Goal: Information Seeking & Learning: Learn about a topic

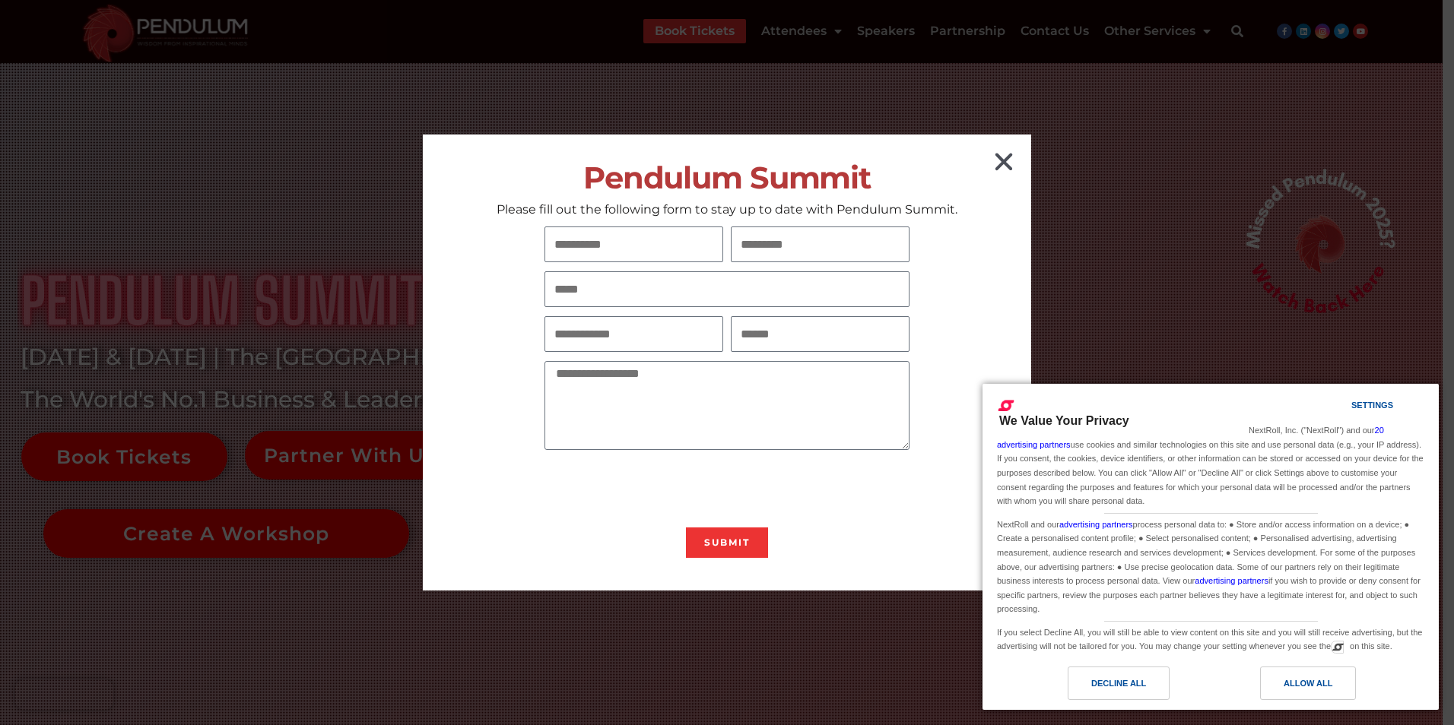
click at [1006, 161] on icon "Close" at bounding box center [1003, 162] width 24 height 24
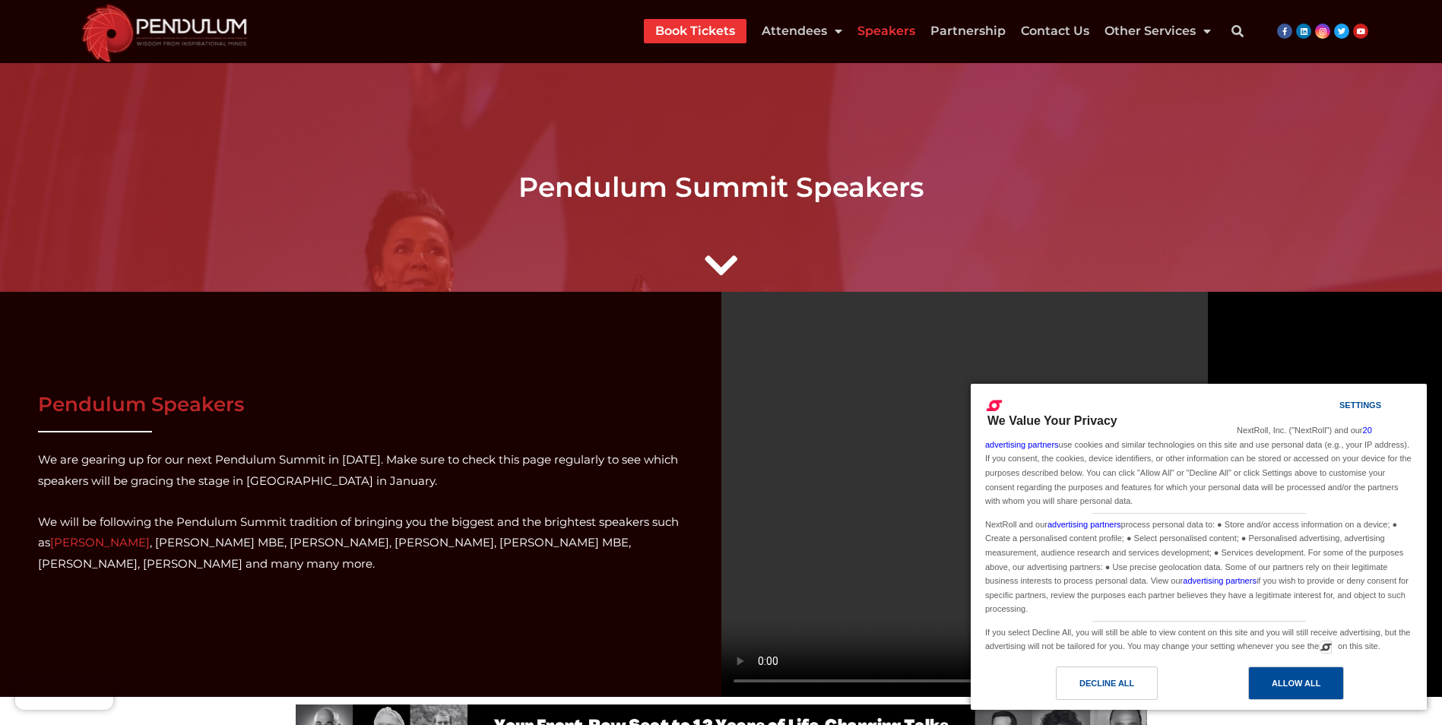
click at [1309, 691] on div "Allow All" at bounding box center [1296, 683] width 49 height 17
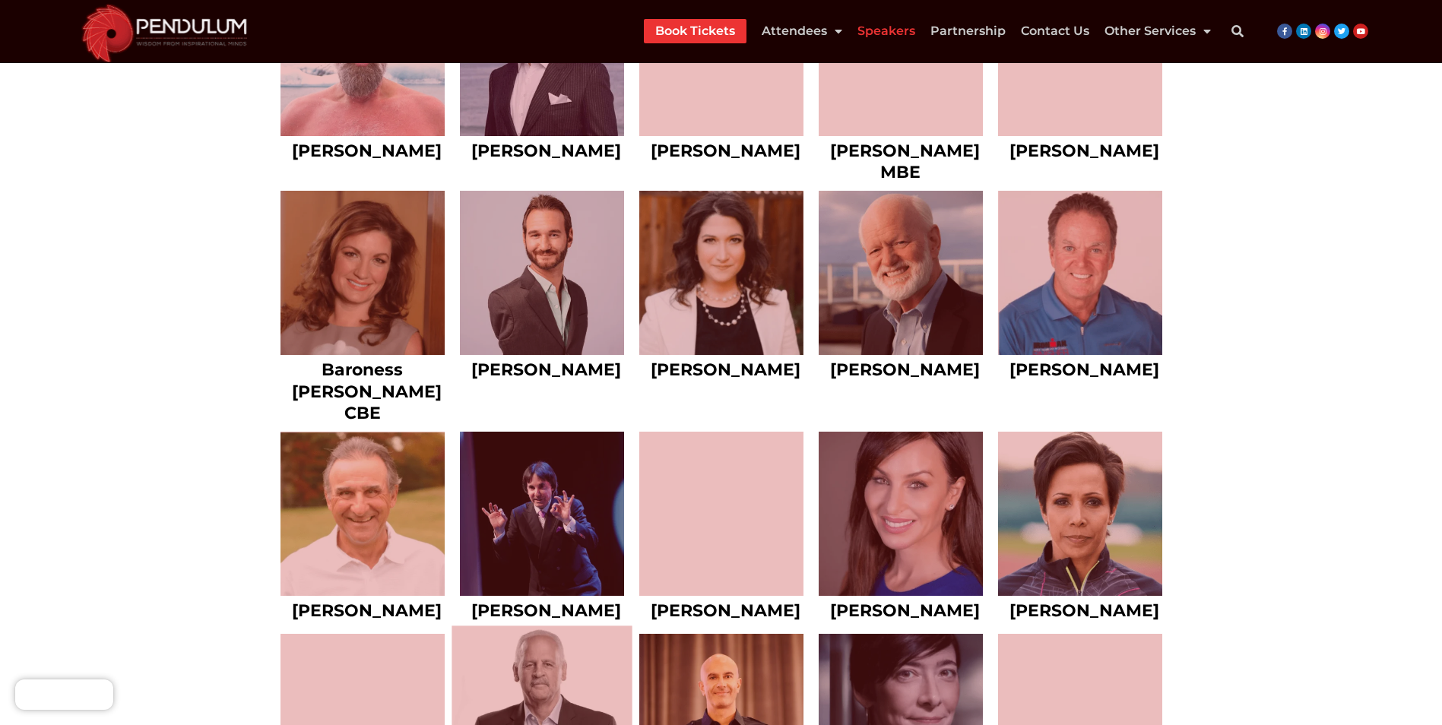
scroll to position [1673, 0]
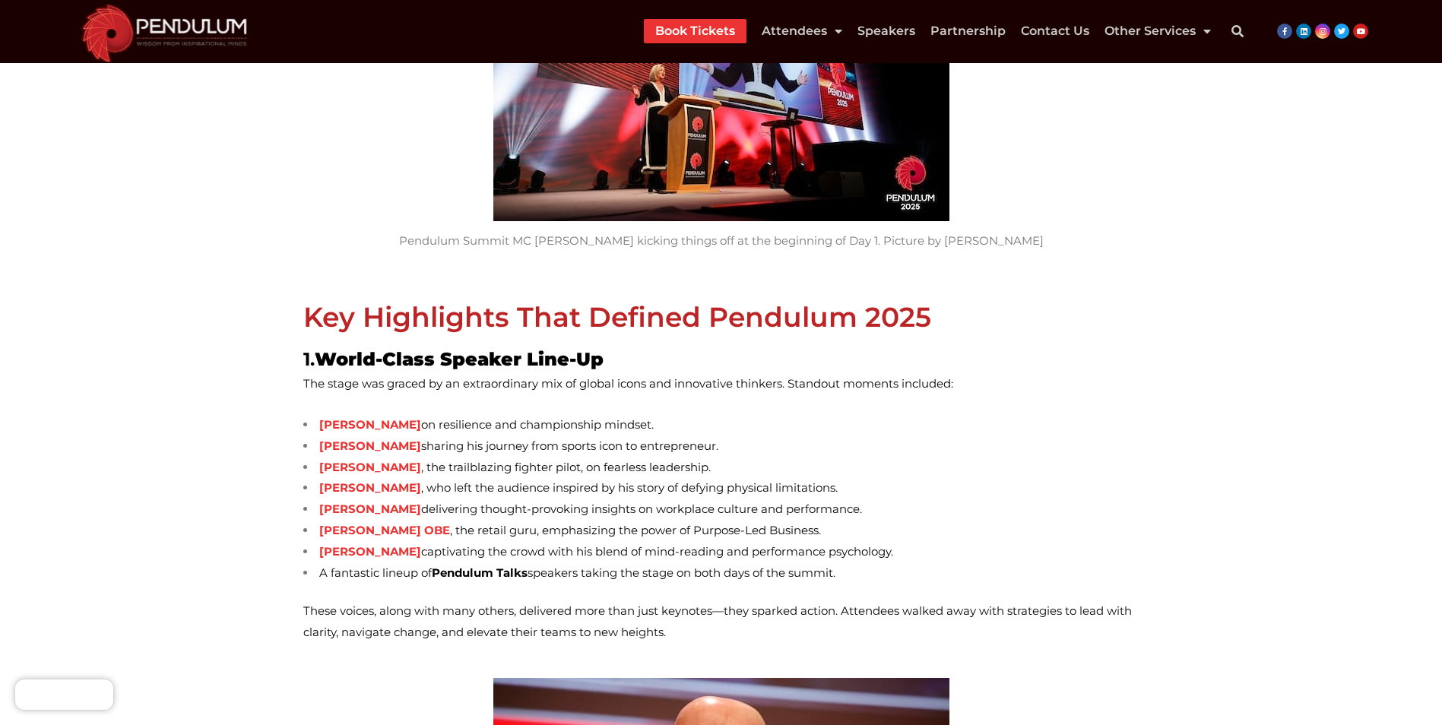
scroll to position [532, 0]
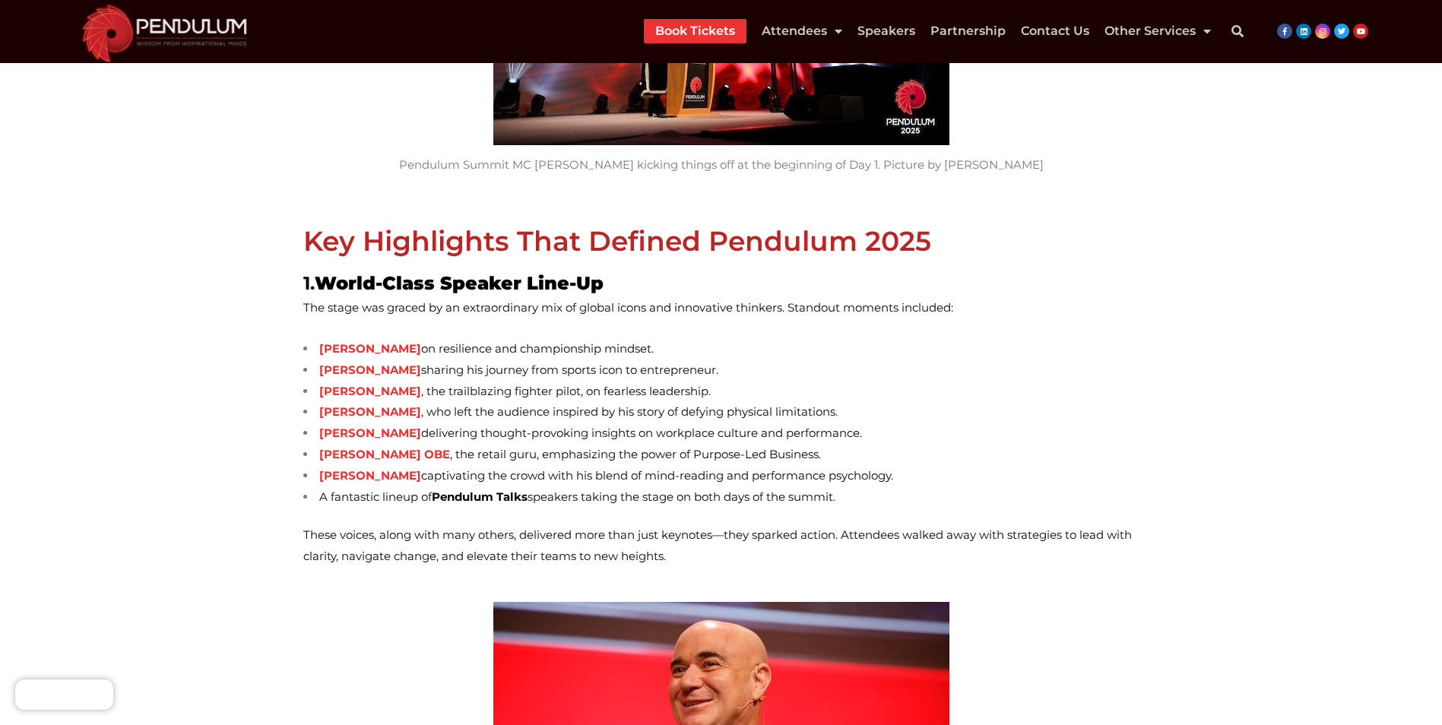
click at [398, 458] on strong "[PERSON_NAME] OBE" at bounding box center [384, 454] width 131 height 14
click at [375, 436] on strong "[PERSON_NAME]" at bounding box center [370, 433] width 102 height 14
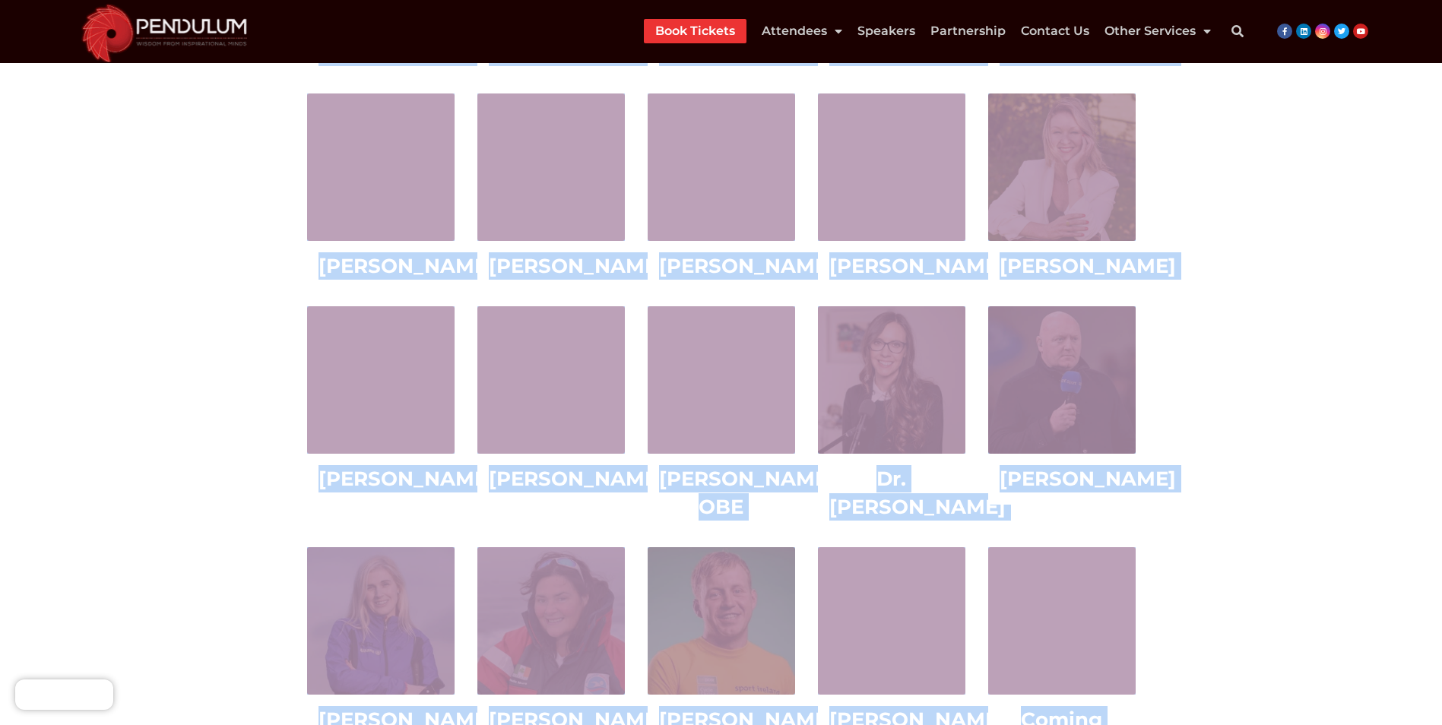
scroll to position [1340, 0]
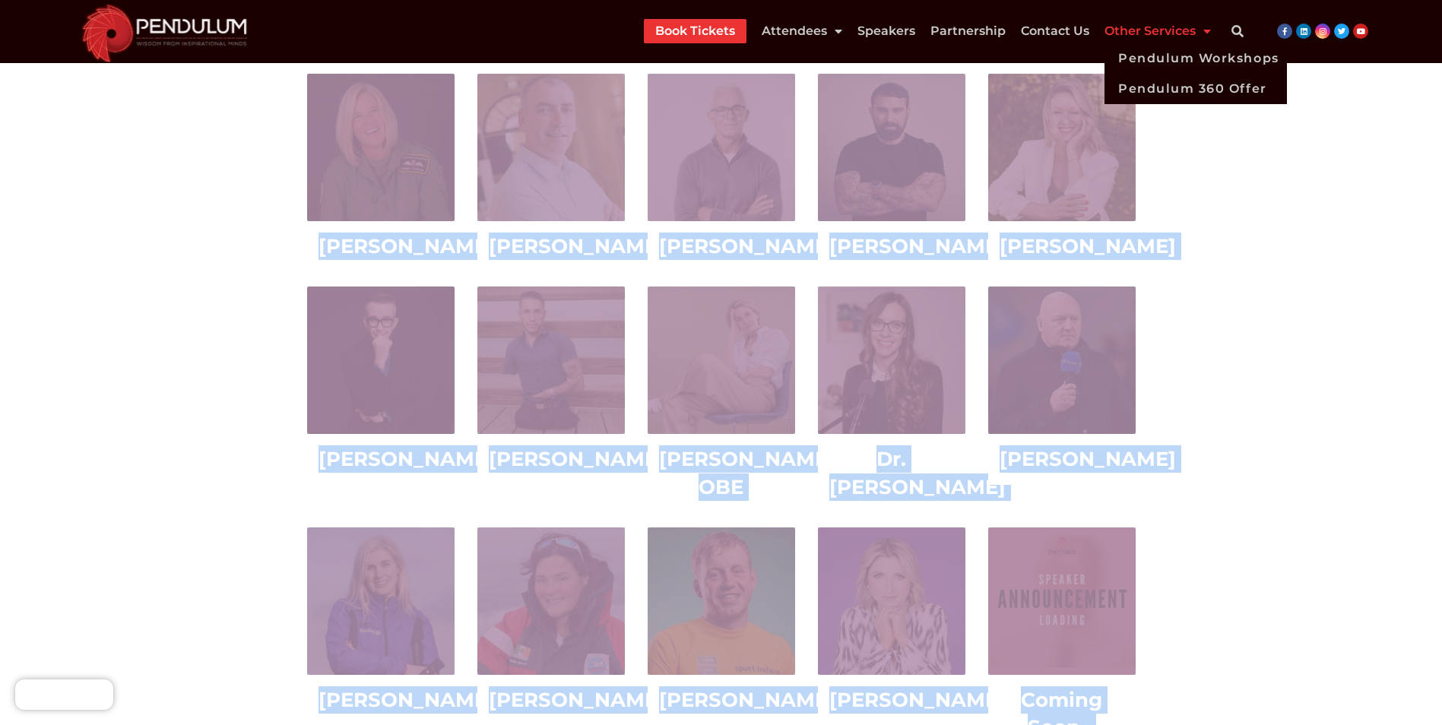
drag, startPoint x: 579, startPoint y: 138, endPoint x: 1187, endPoint y: 258, distance: 620.0
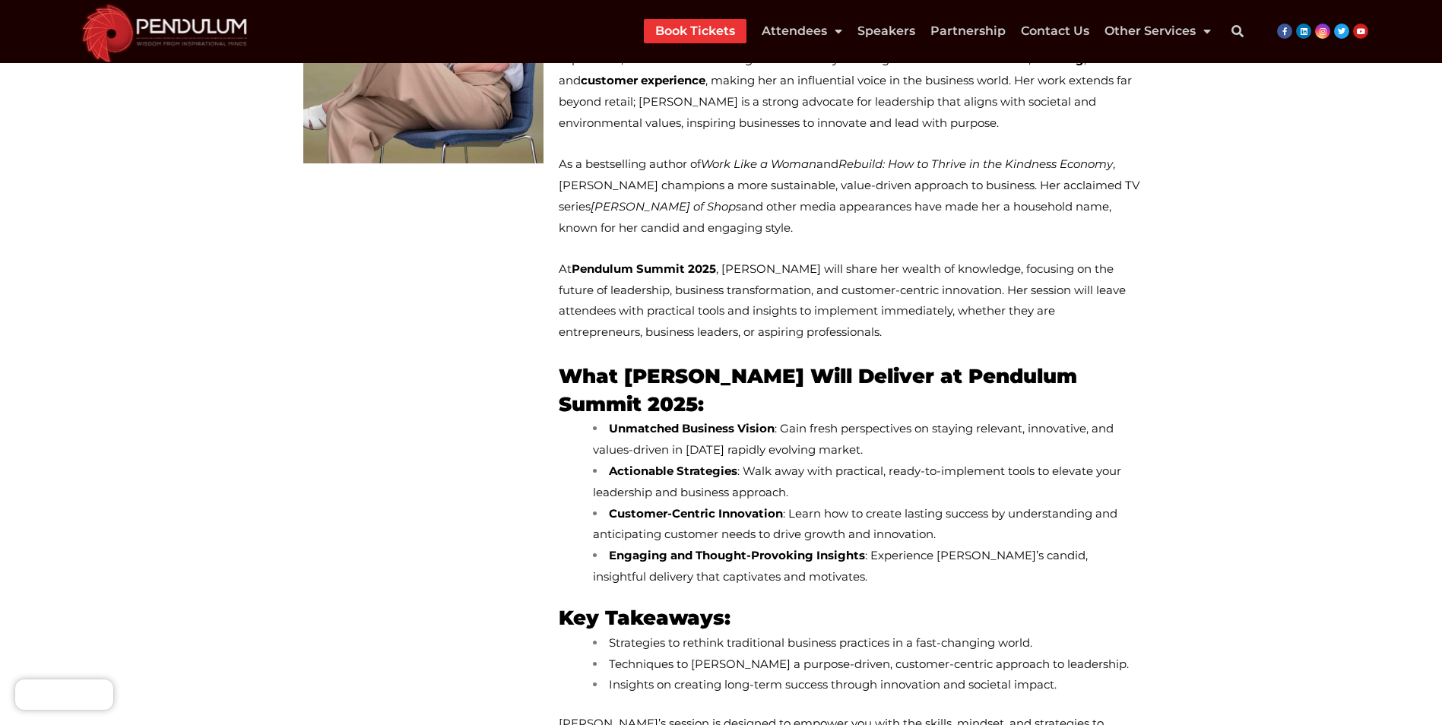
scroll to position [124, 0]
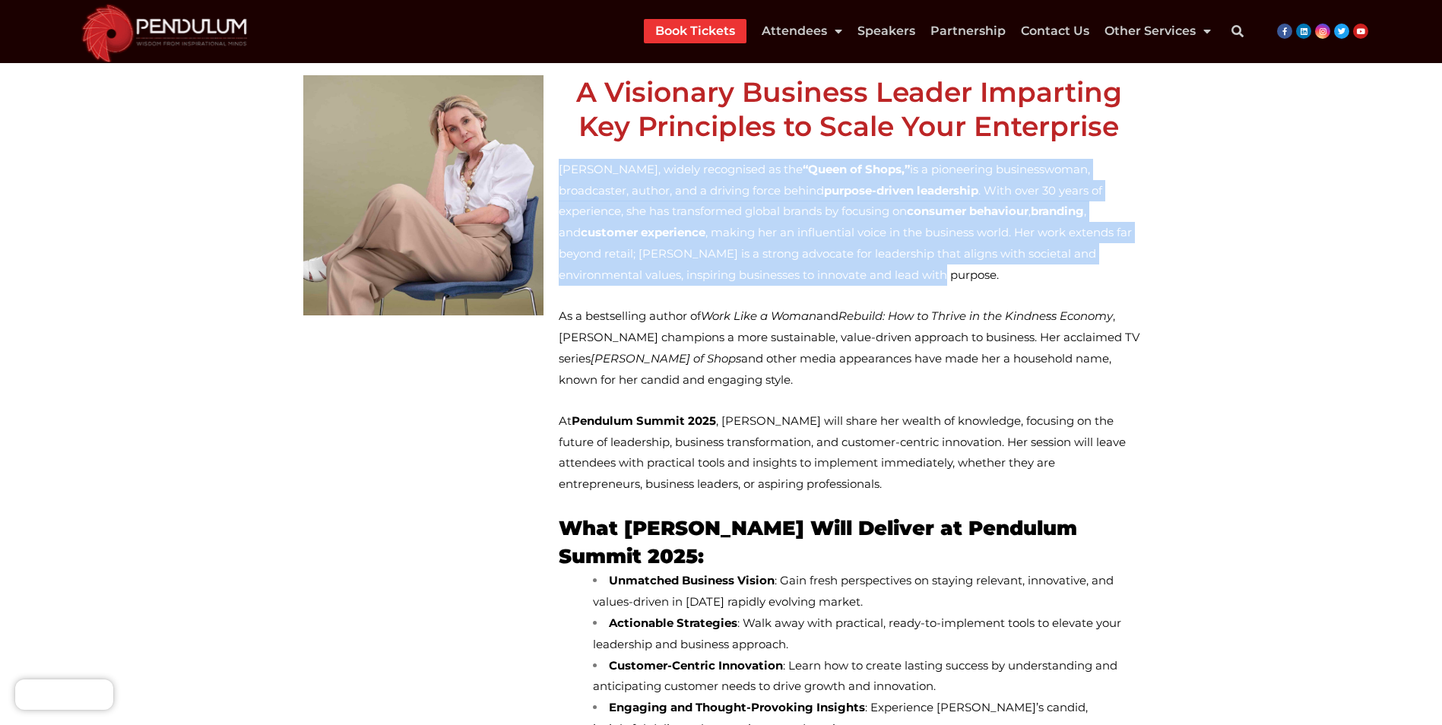
drag, startPoint x: 563, startPoint y: 169, endPoint x: 1131, endPoint y: 271, distance: 577.9
click at [1131, 271] on p "Mary Portas, widely recognised as the “Queen of Shops,” is a pioneering busines…" at bounding box center [849, 222] width 581 height 127
copy span "Mary Portas, widely recognised as the “Queen of Shops,” is a pioneering busines…"
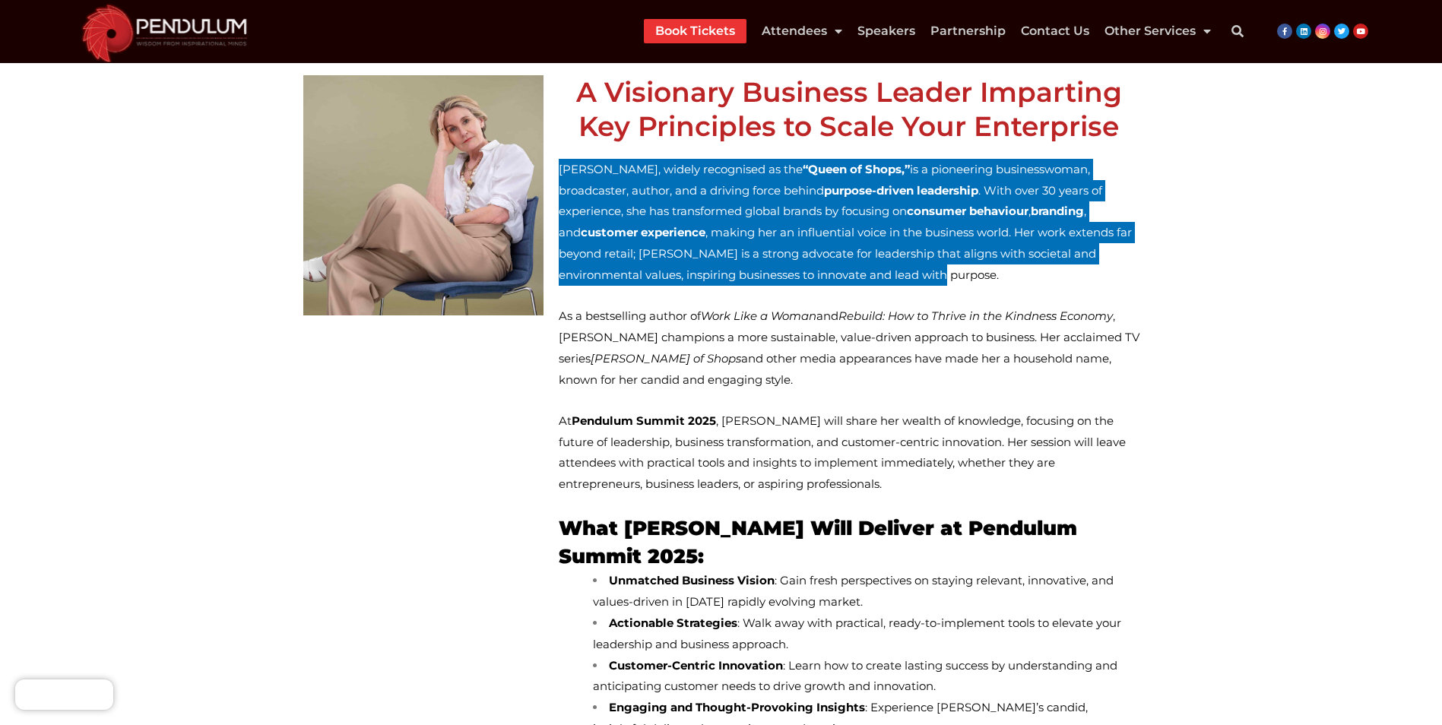
scroll to position [200, 0]
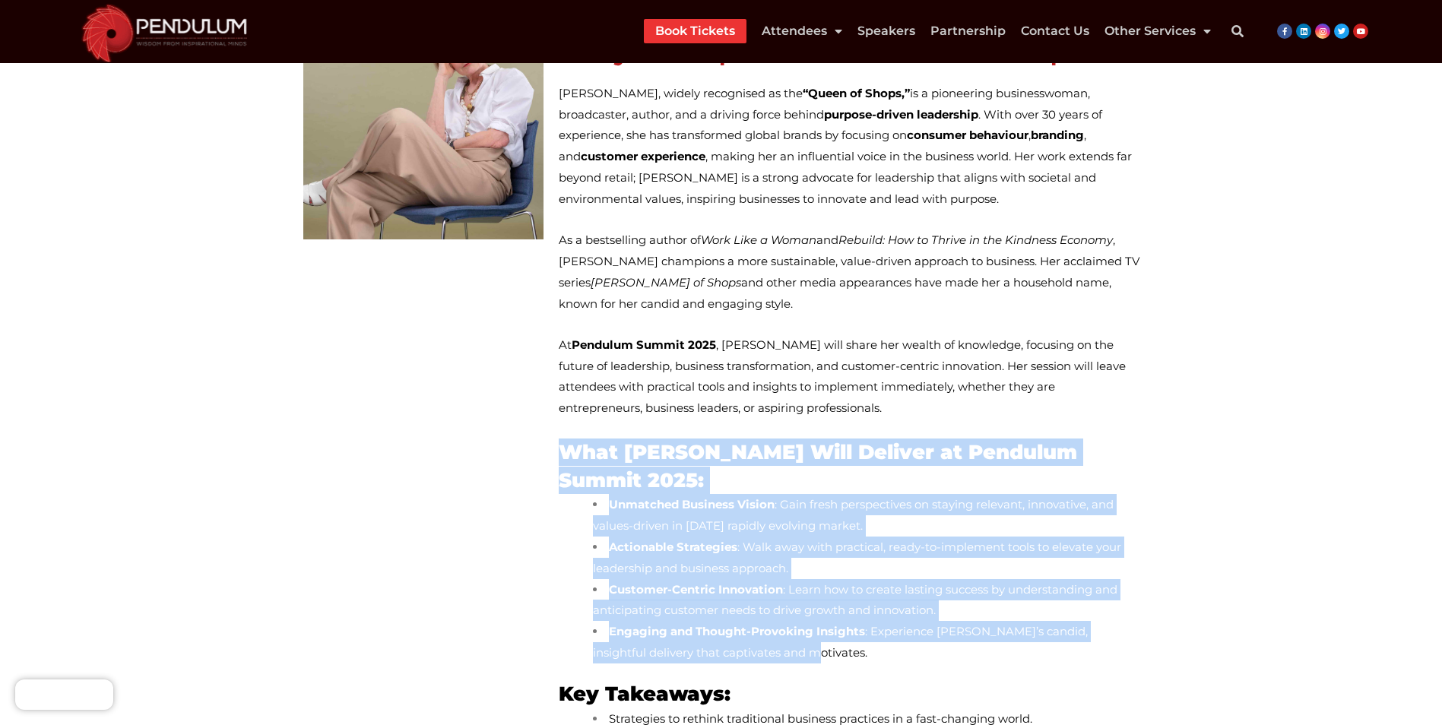
drag, startPoint x: 559, startPoint y: 449, endPoint x: 845, endPoint y: 652, distance: 351.2
click at [845, 652] on div "Mary Portas, widely recognised as the “Queen of Shops,” is a pioneering busines…" at bounding box center [849, 468] width 581 height 770
drag, startPoint x: 845, startPoint y: 652, endPoint x: 782, endPoint y: 609, distance: 76.1
copy div "What Mary Portas Will Deliver at Pendulum Summit 2025: Unmatched Business Visio…"
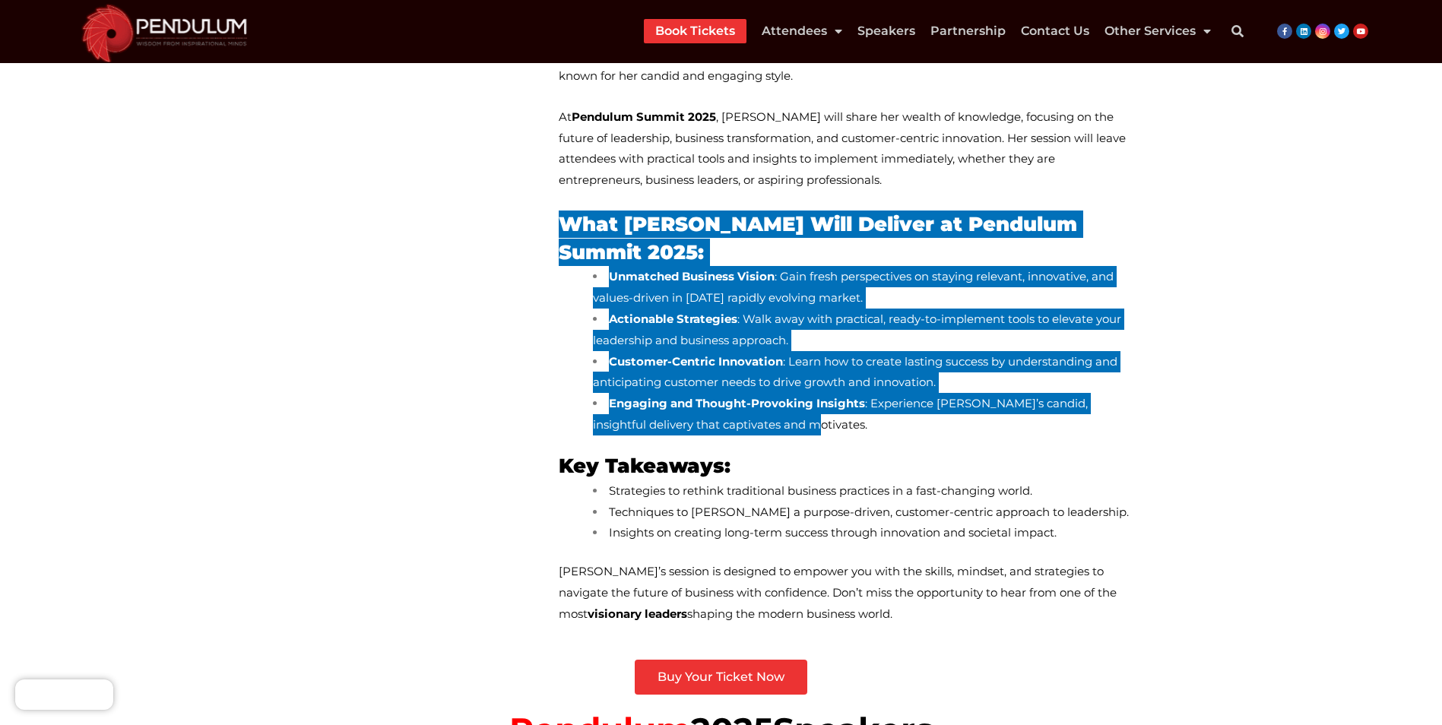
scroll to position [504, 0]
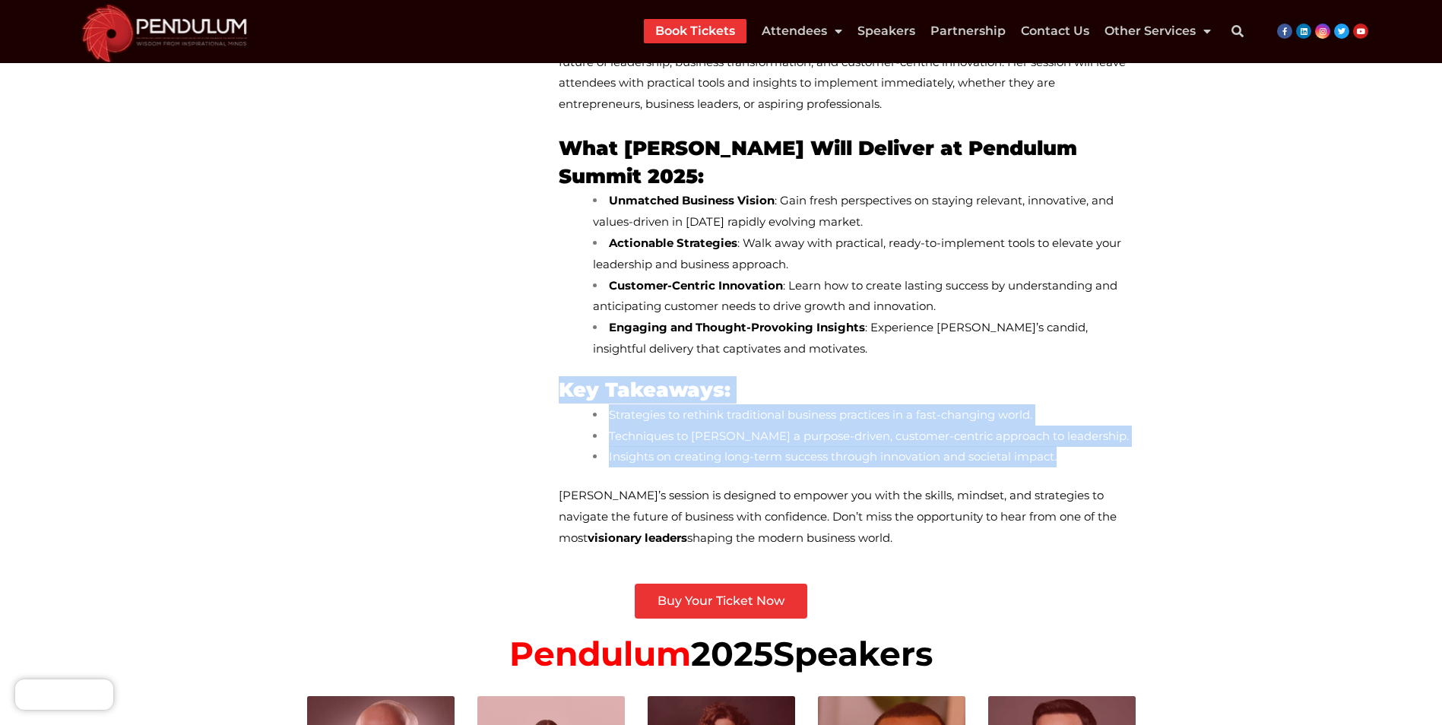
drag, startPoint x: 563, startPoint y: 395, endPoint x: 1081, endPoint y: 452, distance: 521.7
click at [1081, 452] on div "Mary Portas, widely recognised as the “Queen of Shops,” is a pioneering busines…" at bounding box center [849, 164] width 581 height 770
drag, startPoint x: 1081, startPoint y: 452, endPoint x: 986, endPoint y: 448, distance: 95.1
copy div "Key Takeaways: Strategies to rethink traditional business practices in a fast-c…"
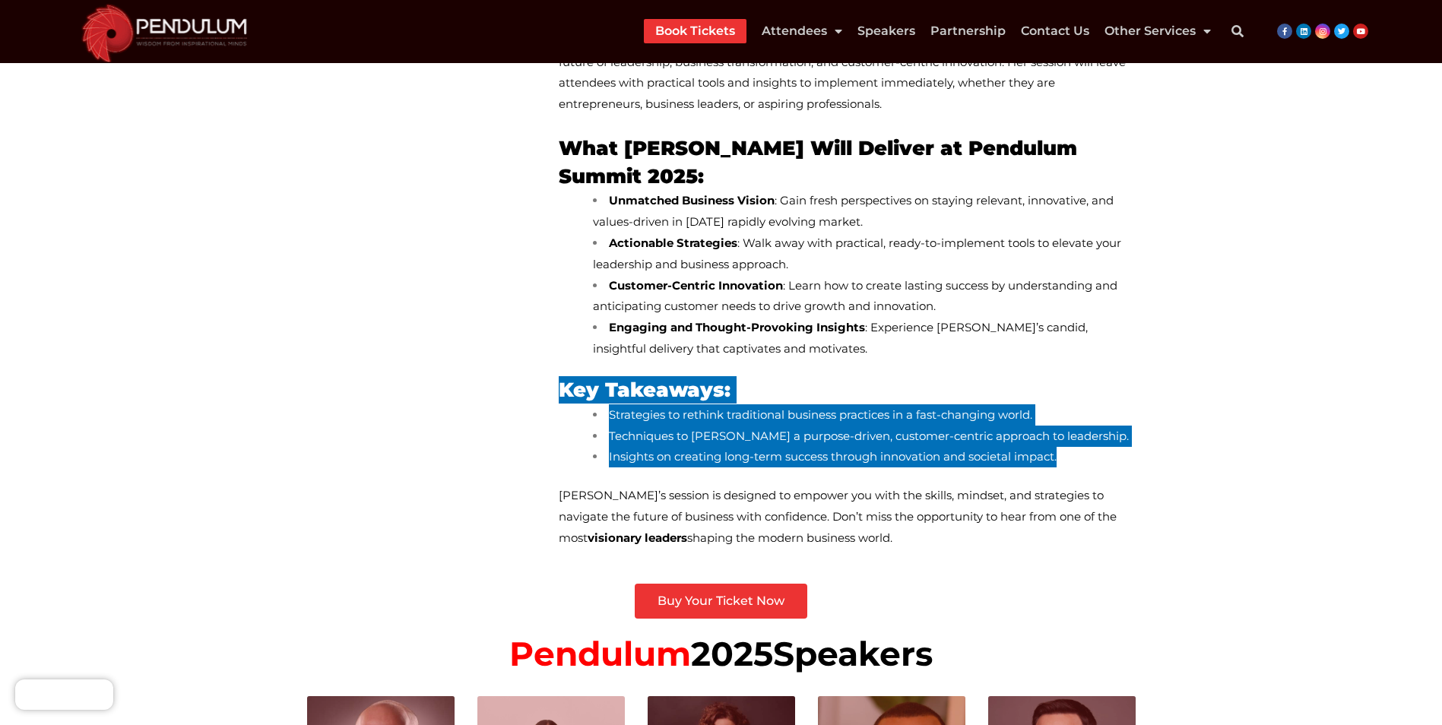
scroll to position [124, 0]
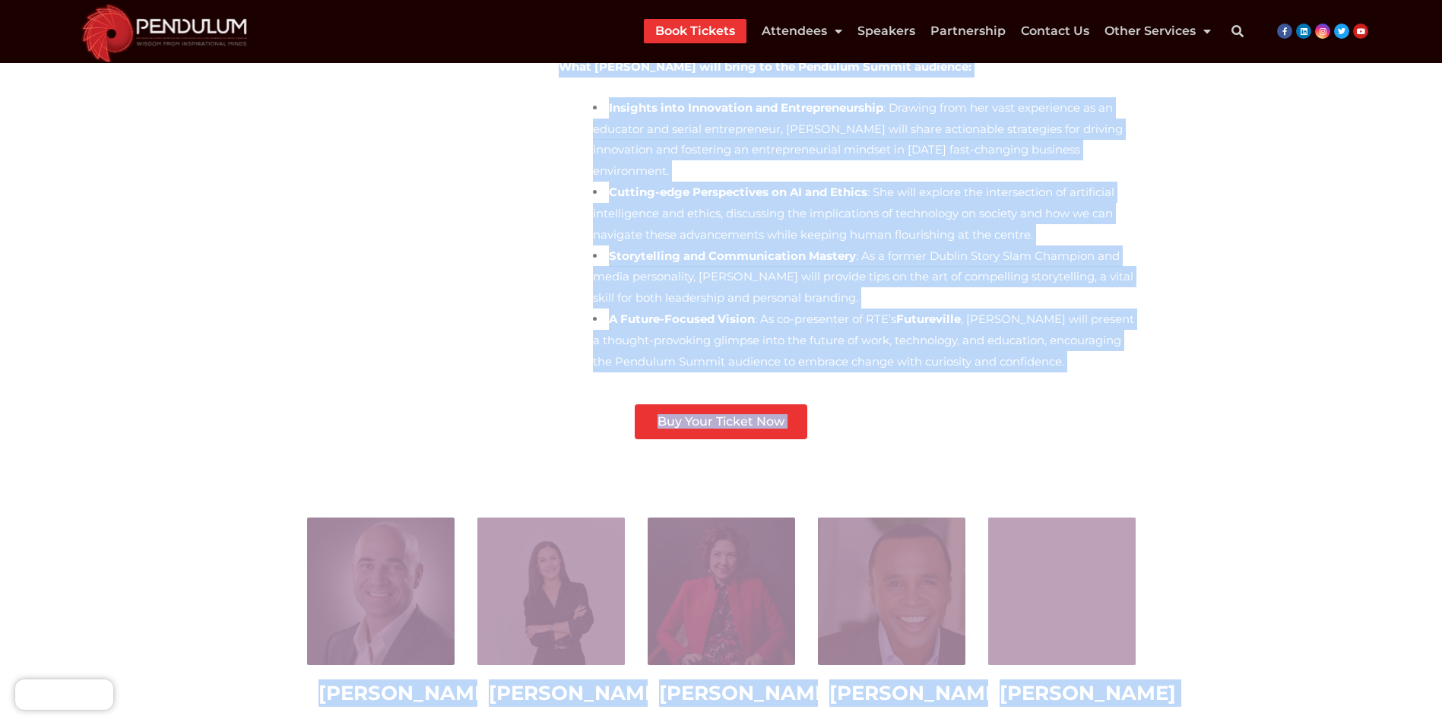
scroll to position [825, 0]
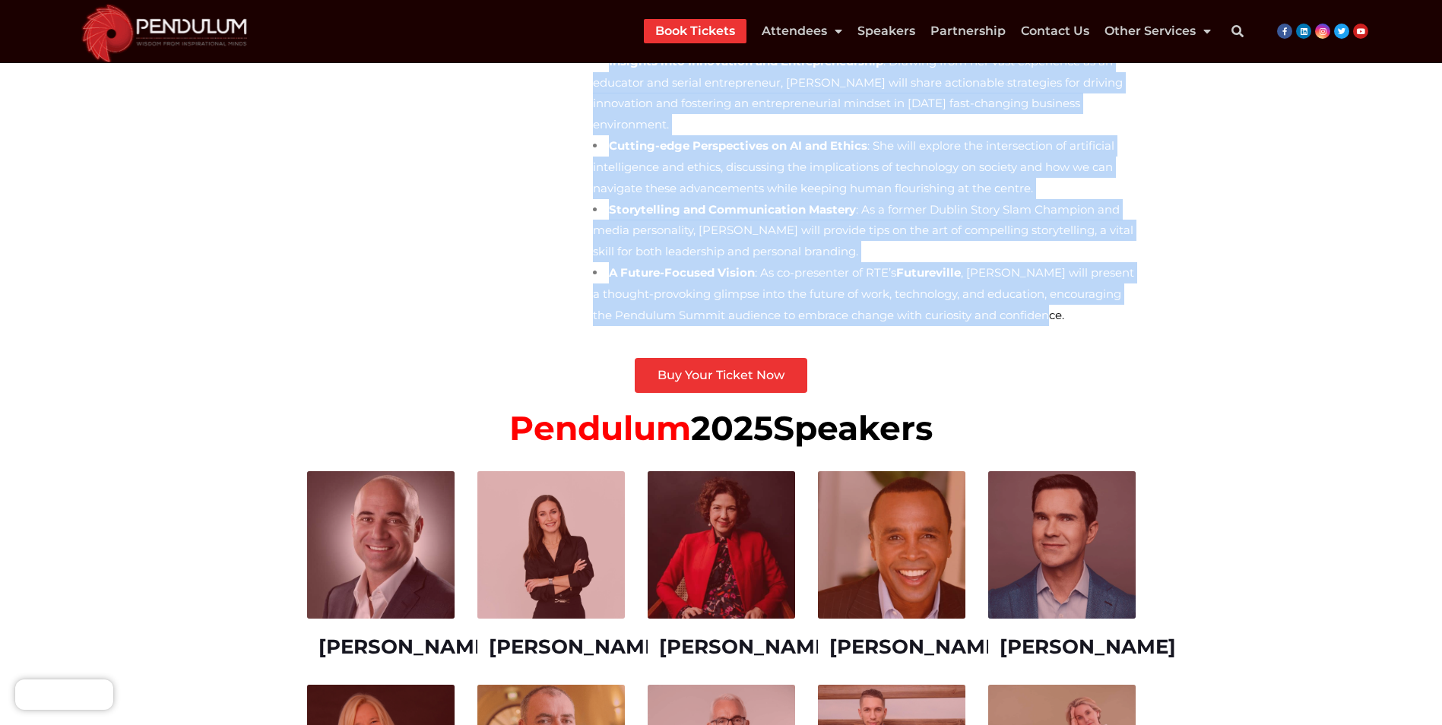
drag, startPoint x: 560, startPoint y: 201, endPoint x: 1089, endPoint y: 322, distance: 541.9
drag, startPoint x: 1089, startPoint y: 322, endPoint x: 972, endPoint y: 306, distance: 117.3
copy div "Meet Dr. Lollie Mancey, an accomplished leader at the forefront of progressive …"
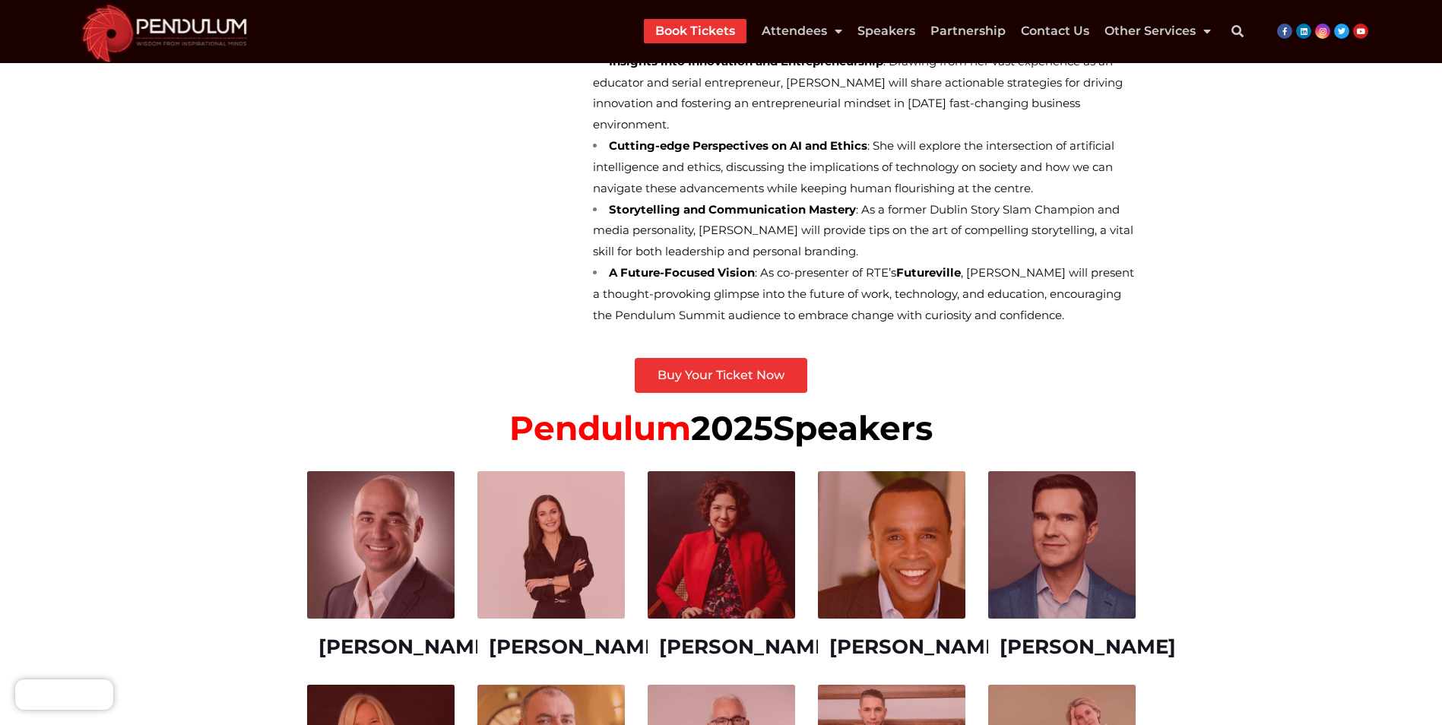
click at [197, 335] on section "A Trailblazer in Innovation, AI & Workplace Performance Meet Dr. Lollie Mancey,…" at bounding box center [721, 387] width 1442 height 2104
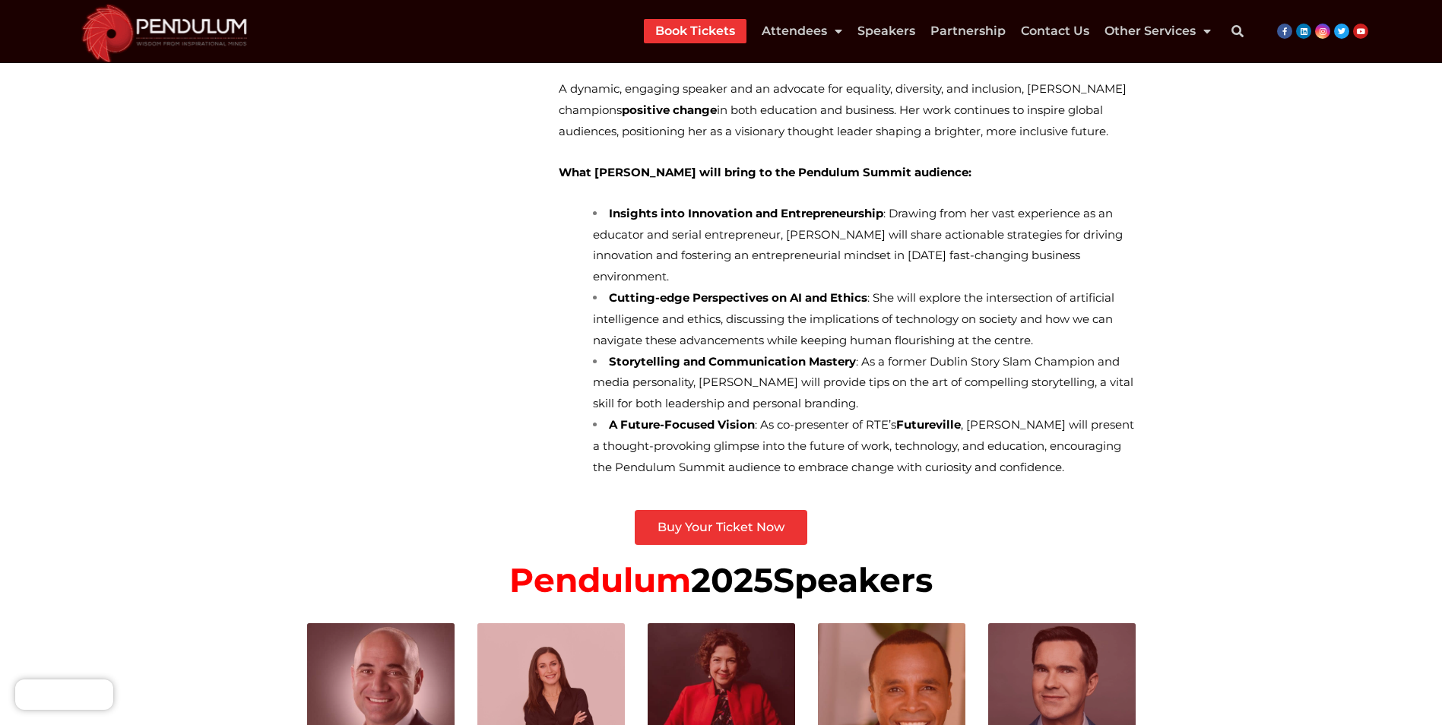
click at [1418, 616] on section "A Trailblazer in Innovation, AI & Workplace Performance Meet Dr. Lollie Mancey,…" at bounding box center [721, 539] width 1442 height 2104
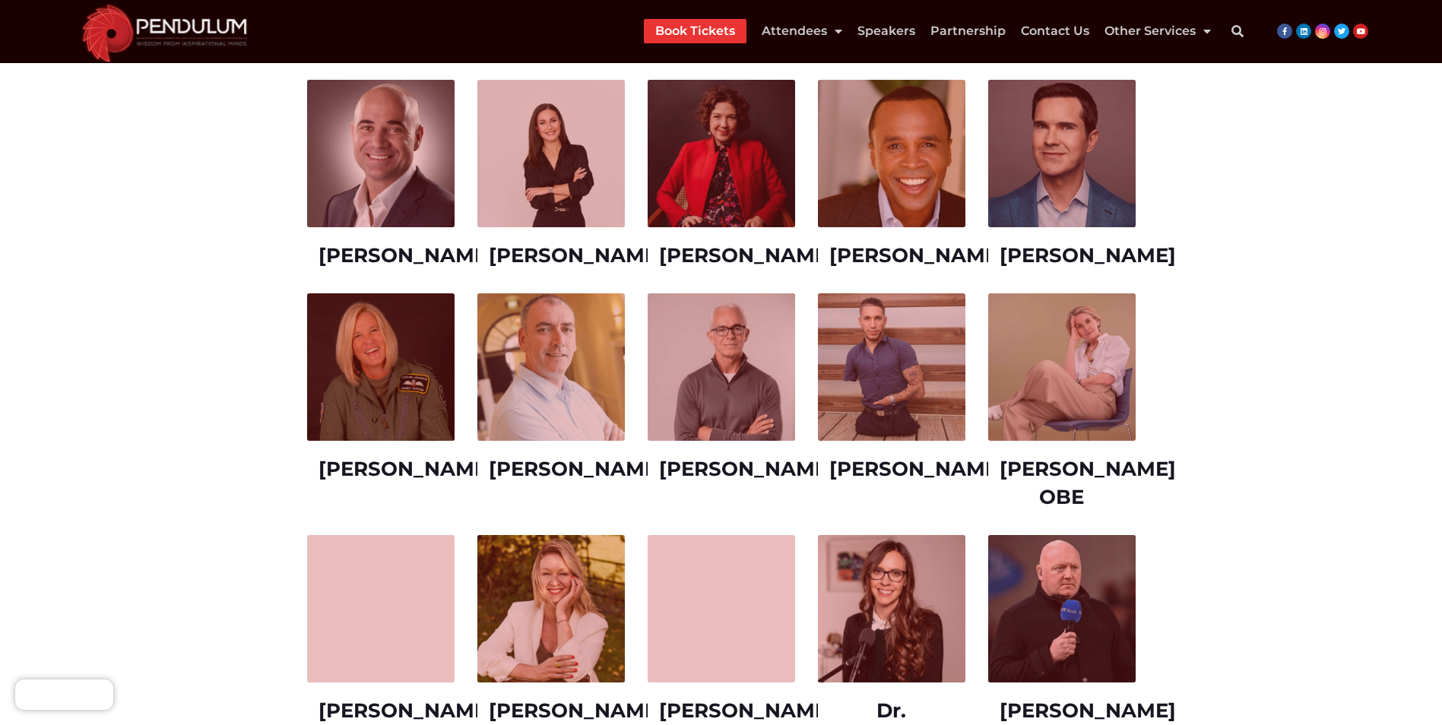
scroll to position [1293, 0]
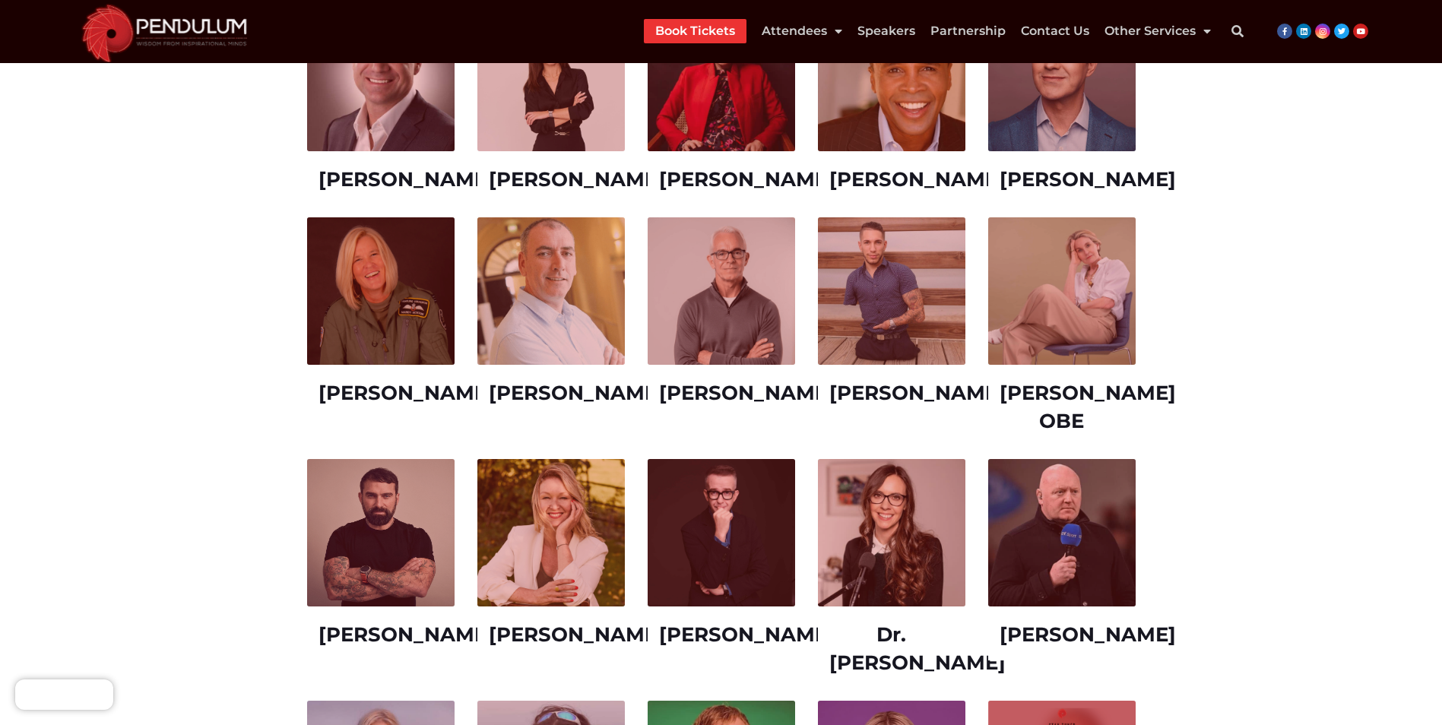
click at [1079, 416] on link "Mary Portas OBE" at bounding box center [1088, 407] width 176 height 52
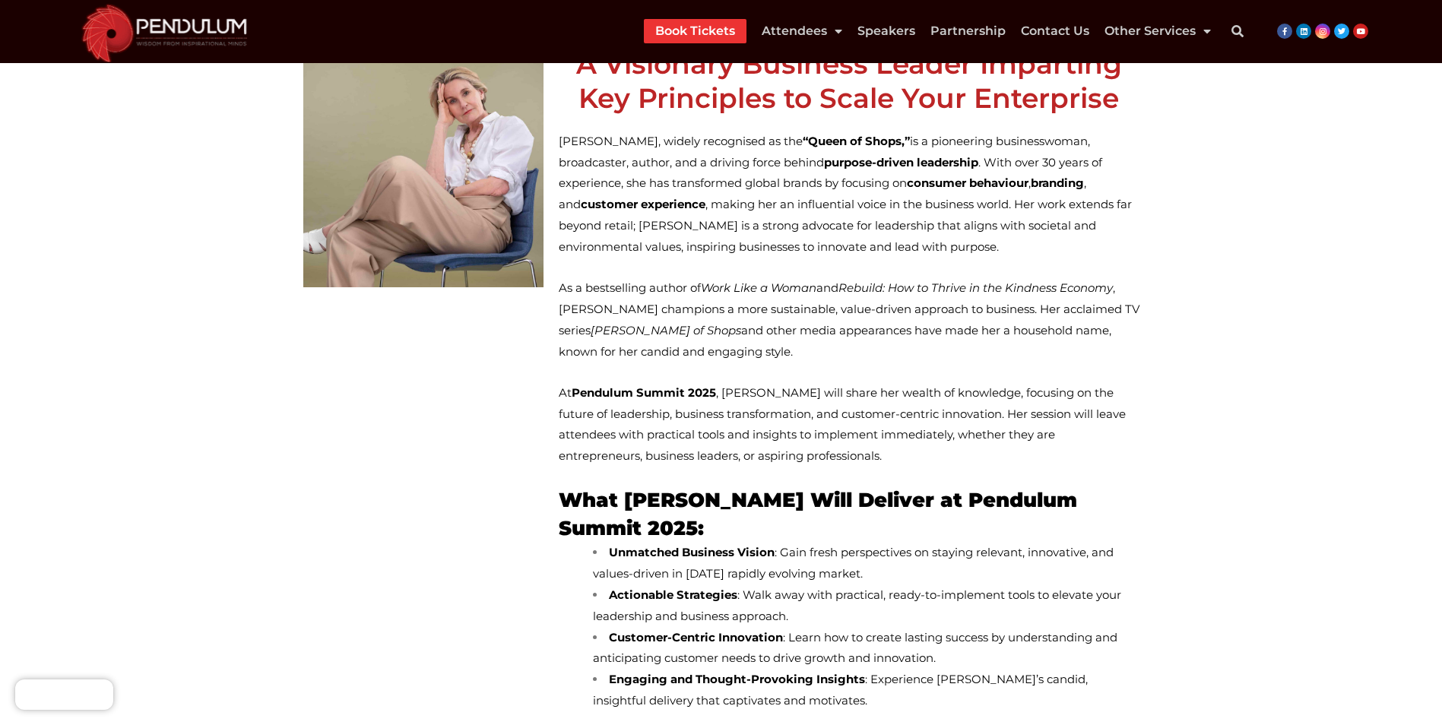
scroll to position [76, 0]
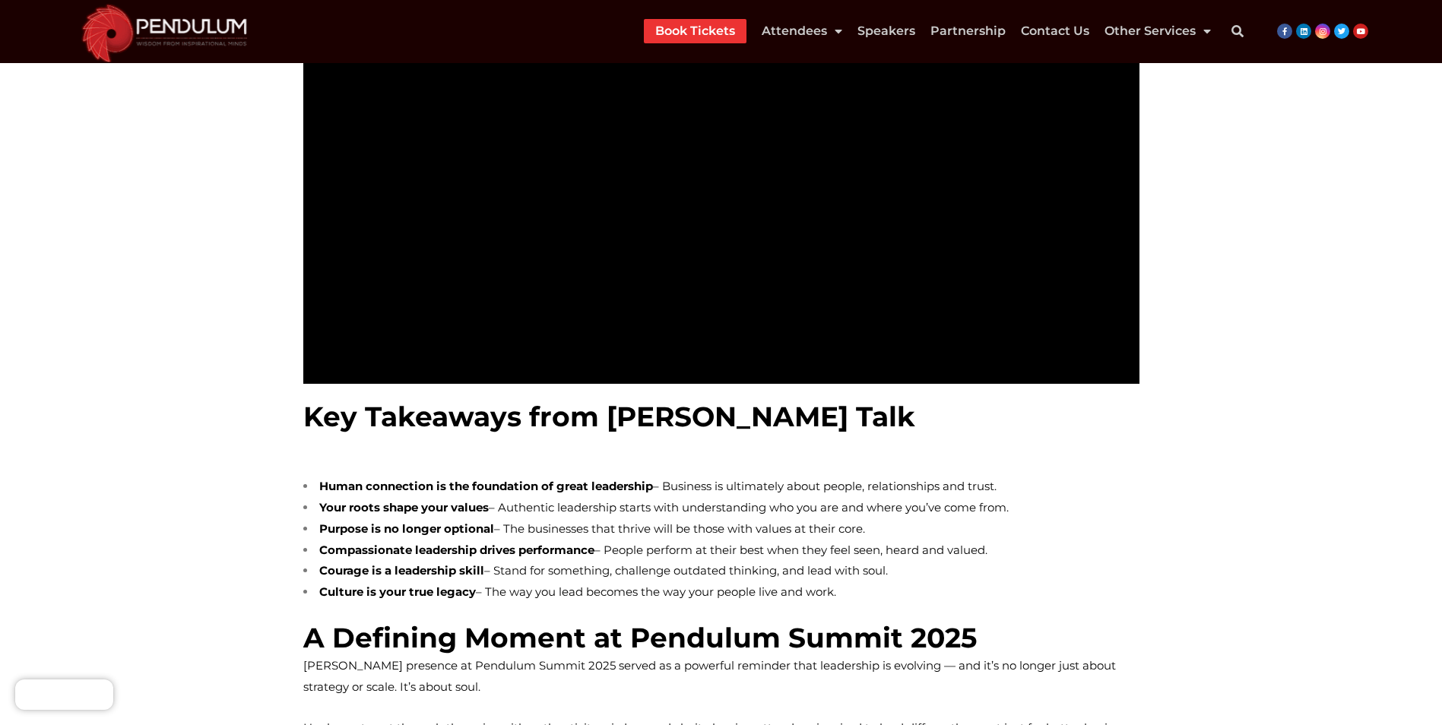
scroll to position [1597, 0]
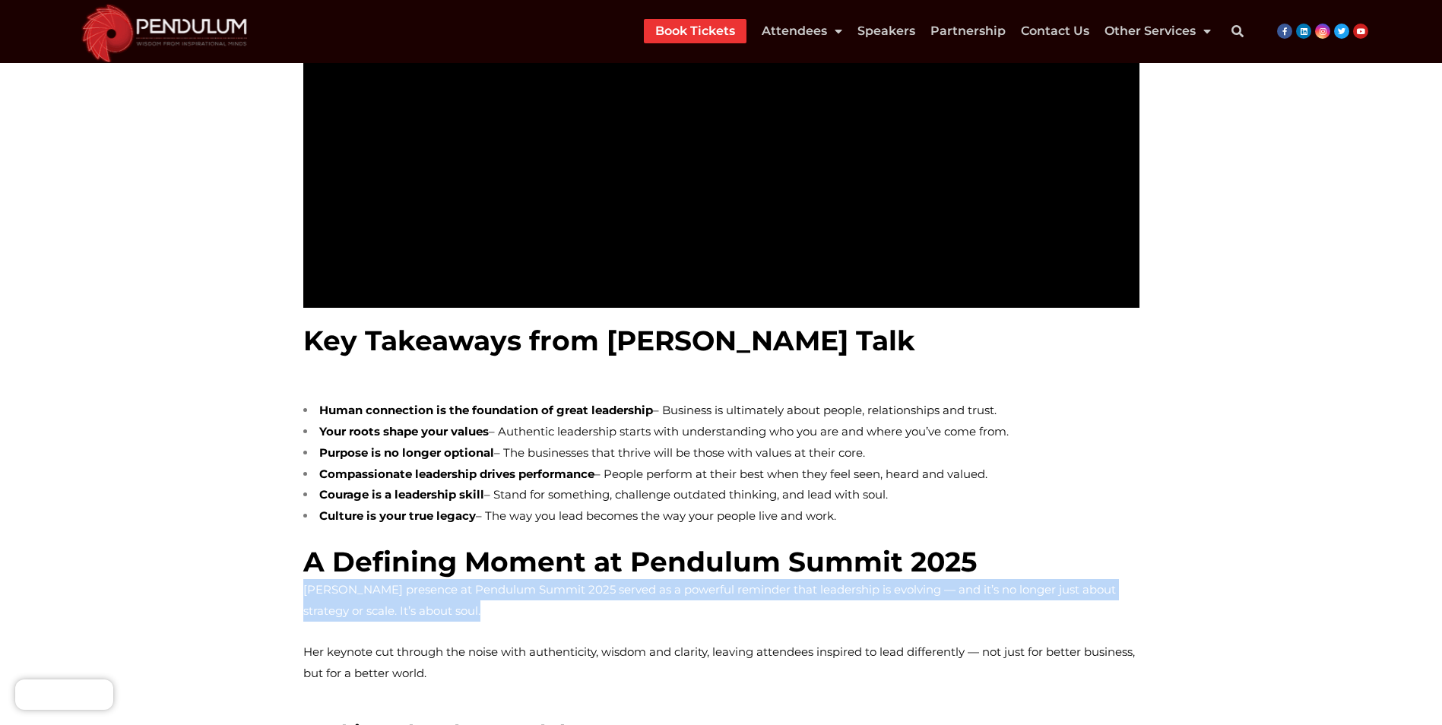
drag, startPoint x: 303, startPoint y: 548, endPoint x: 510, endPoint y: 578, distance: 208.9
click at [510, 579] on p "[PERSON_NAME] presence at Pendulum Summit 2025 served as a powerful reminder th…" at bounding box center [721, 600] width 836 height 43
drag, startPoint x: 510, startPoint y: 578, endPoint x: 448, endPoint y: 576, distance: 62.4
copy span "[PERSON_NAME] presence at Pendulum Summit 2025 served as a powerful reminder th…"
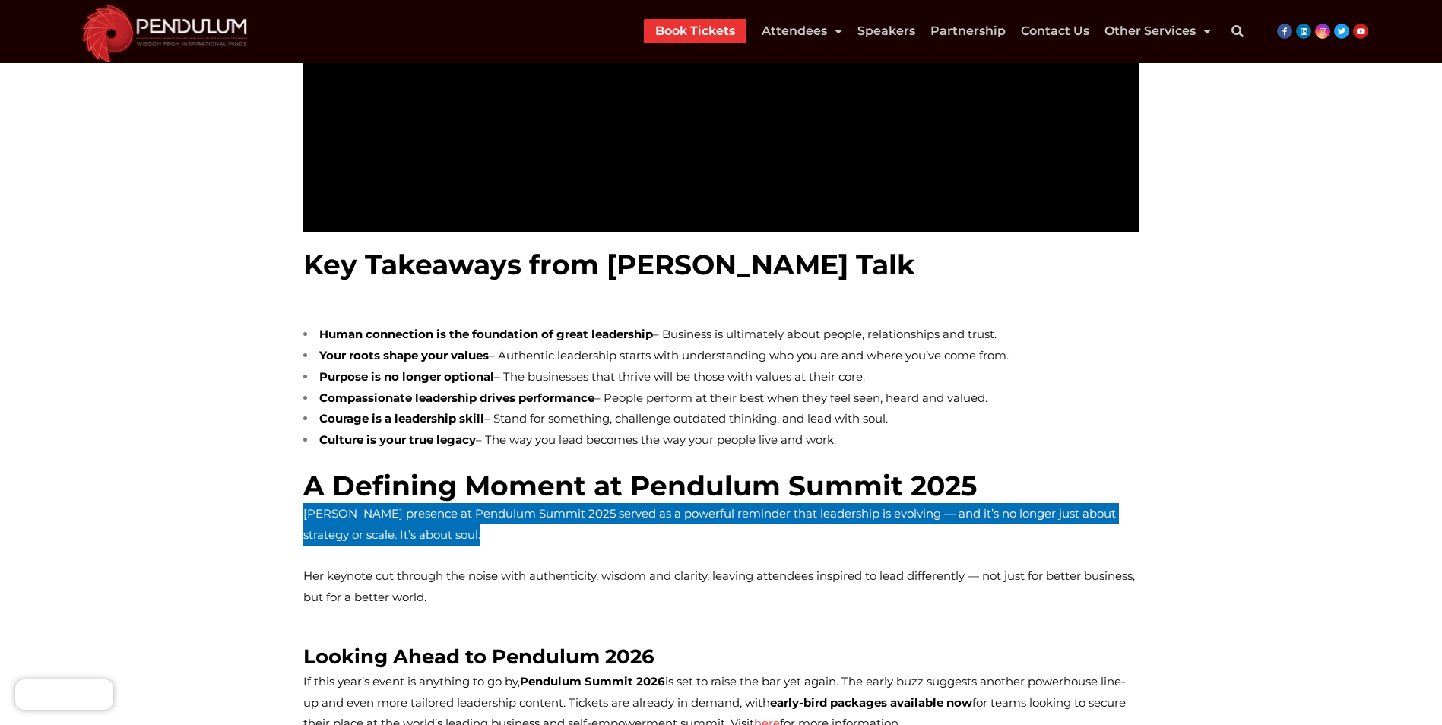
scroll to position [1749, 0]
